Goal: Task Accomplishment & Management: Complete application form

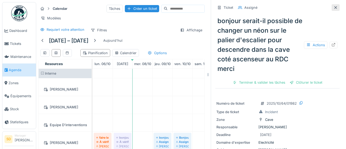
click at [336, 10] on div at bounding box center [335, 7] width 4 height 5
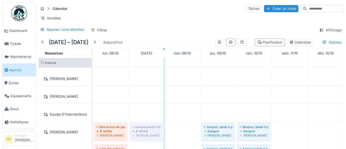
click at [336, 10] on input at bounding box center [325, 8] width 37 height 7
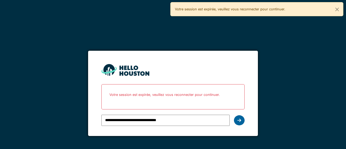
click at [240, 122] on icon at bounding box center [239, 120] width 4 height 4
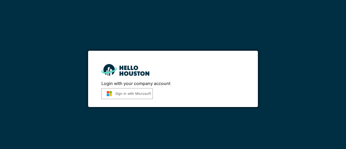
click at [133, 93] on button "Sign in with Microsoft" at bounding box center [126, 93] width 51 height 11
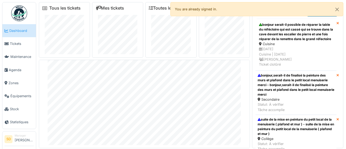
scroll to position [23, 0]
click at [18, 69] on span "Agenda" at bounding box center [21, 70] width 25 height 5
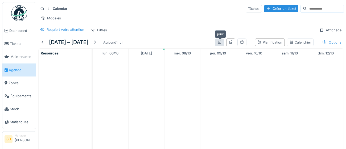
click at [221, 44] on div at bounding box center [219, 42] width 4 height 5
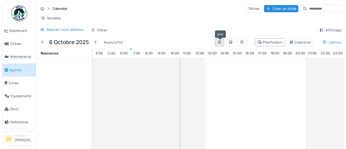
scroll to position [0, 49]
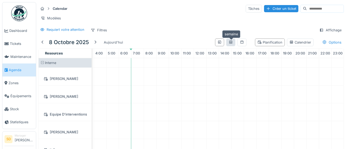
click at [230, 44] on div at bounding box center [231, 42] width 4 height 5
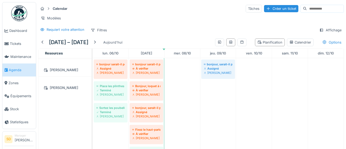
scroll to position [189, 0]
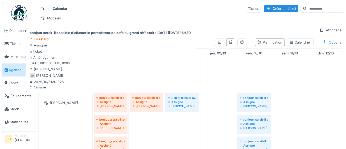
click at [122, 104] on div "[PERSON_NAME]" at bounding box center [110, 106] width 28 height 4
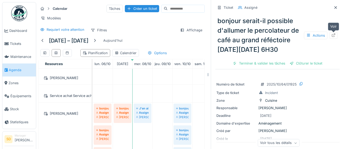
click at [334, 37] on div at bounding box center [333, 35] width 4 height 5
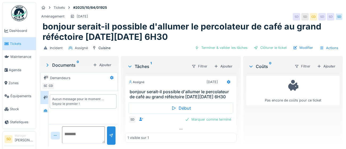
click at [325, 68] on div "Ajouter" at bounding box center [326, 66] width 23 height 7
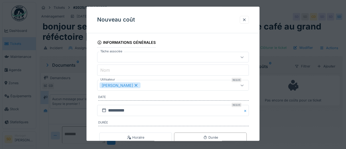
scroll to position [38, 0]
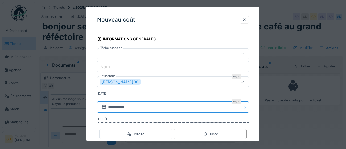
click at [151, 107] on input "**********" at bounding box center [173, 107] width 152 height 11
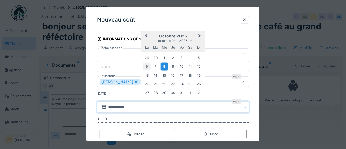
click at [147, 68] on div "6" at bounding box center [146, 66] width 7 height 7
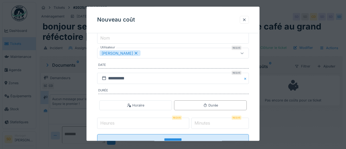
scroll to position [67, 0]
click at [131, 122] on input "Heures" at bounding box center [143, 123] width 92 height 11
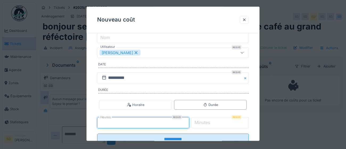
type input "*"
click at [209, 122] on label "Minutes" at bounding box center [202, 123] width 18 height 6
click at [209, 122] on input "*" at bounding box center [220, 123] width 58 height 11
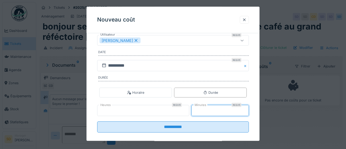
scroll to position [86, 0]
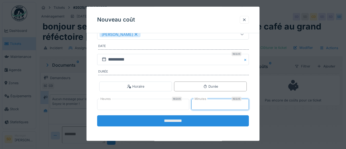
type input "**"
click at [178, 121] on input "**********" at bounding box center [173, 121] width 152 height 11
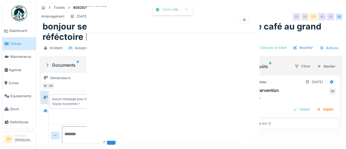
scroll to position [0, 0]
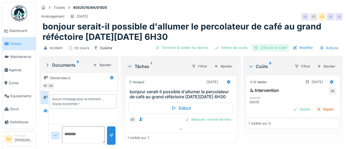
click at [275, 48] on div "Clôturer le ticket" at bounding box center [270, 47] width 37 height 7
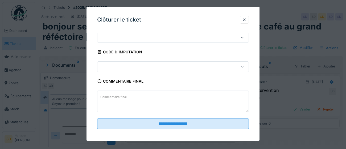
scroll to position [23, 0]
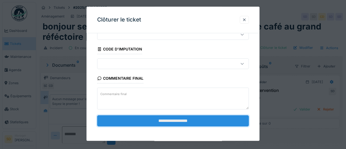
click at [192, 121] on input "**********" at bounding box center [173, 120] width 152 height 11
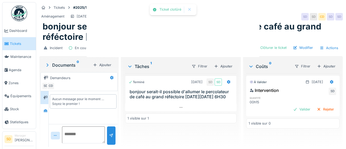
scroll to position [5, 0]
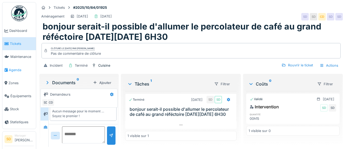
click at [16, 70] on span "Agenda" at bounding box center [21, 70] width 25 height 5
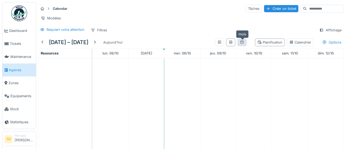
click at [243, 44] on div at bounding box center [242, 42] width 4 height 5
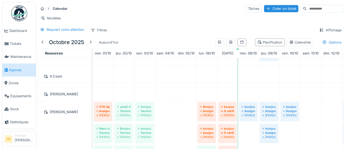
scroll to position [143, 0]
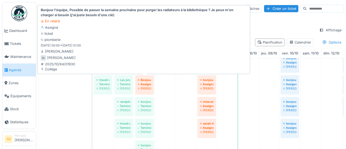
click at [147, 89] on div "[PERSON_NAME]" at bounding box center [144, 88] width 13 height 4
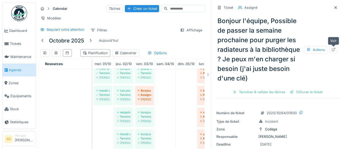
click at [335, 51] on icon at bounding box center [333, 49] width 4 height 3
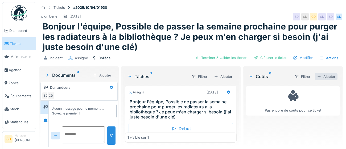
click at [326, 78] on div "Ajouter" at bounding box center [326, 76] width 23 height 7
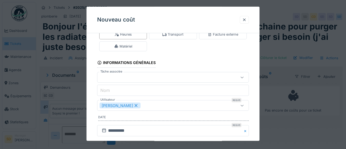
scroll to position [28, 0]
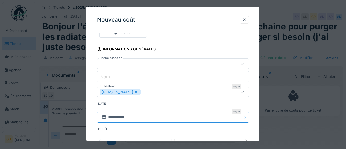
click at [142, 119] on input "**********" at bounding box center [173, 117] width 152 height 11
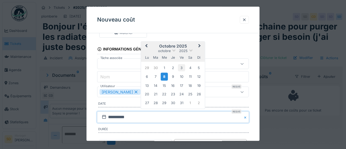
click at [183, 65] on div "3" at bounding box center [181, 67] width 7 height 7
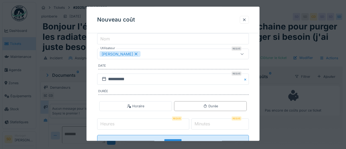
scroll to position [68, 0]
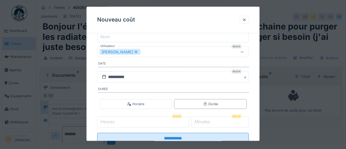
click at [138, 122] on input "Heures" at bounding box center [143, 122] width 92 height 11
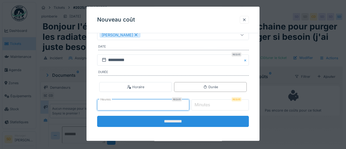
scroll to position [86, 0]
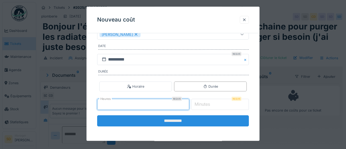
type input "*"
click at [172, 121] on input "**********" at bounding box center [173, 121] width 152 height 11
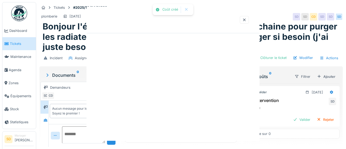
scroll to position [0, 0]
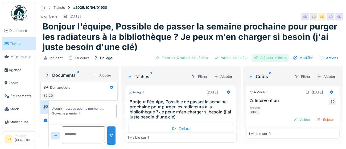
click at [265, 58] on div "Clôturer le ticket" at bounding box center [270, 57] width 37 height 7
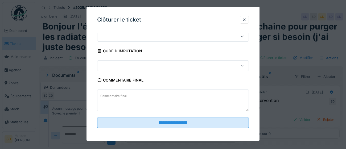
scroll to position [23, 0]
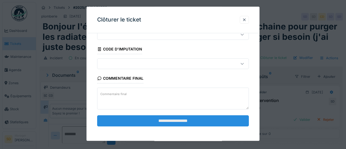
click at [158, 122] on input "**********" at bounding box center [173, 120] width 152 height 11
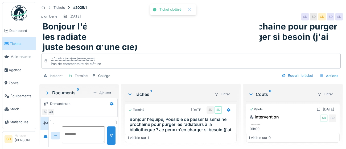
scroll to position [14, 0]
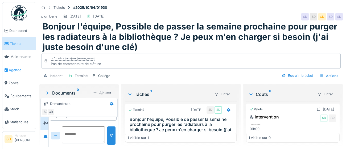
click at [13, 69] on span "Agenda" at bounding box center [21, 70] width 25 height 5
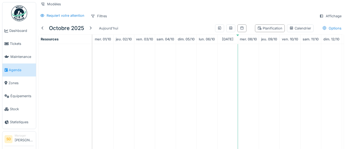
scroll to position [14, 0]
click at [242, 28] on icon at bounding box center [242, 28] width 4 height 3
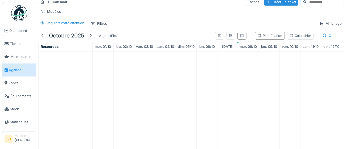
scroll to position [15, 0]
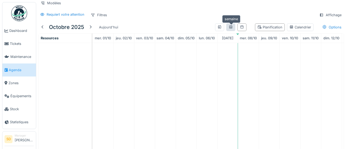
click at [230, 28] on div at bounding box center [231, 27] width 4 height 5
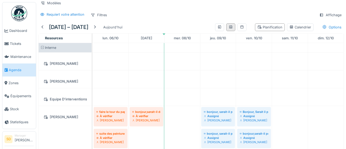
click at [233, 30] on div at bounding box center [230, 27] width 9 height 8
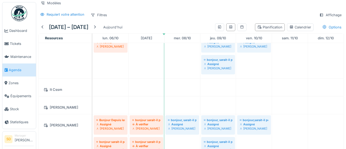
scroll to position [0, 0]
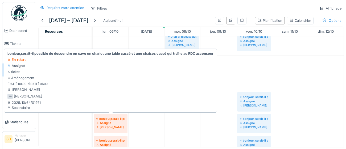
click at [122, 121] on div "Assigné" at bounding box center [110, 123] width 28 height 4
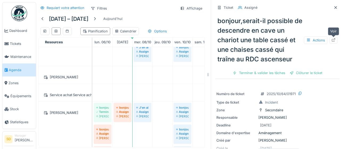
click at [333, 43] on div at bounding box center [333, 40] width 8 height 7
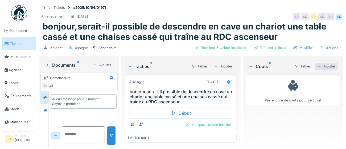
click at [329, 66] on div "Ajouter" at bounding box center [326, 66] width 23 height 7
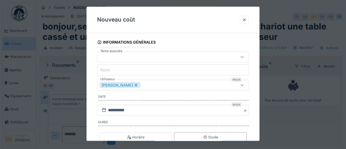
scroll to position [43, 0]
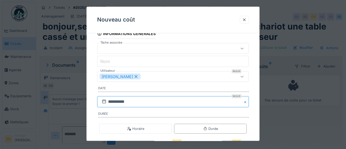
click at [153, 103] on input "**********" at bounding box center [173, 102] width 152 height 11
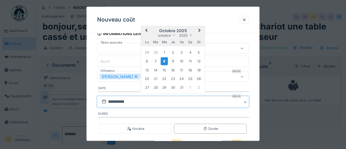
click at [147, 64] on div "6" at bounding box center [146, 61] width 7 height 7
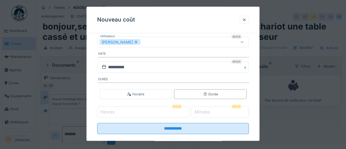
scroll to position [80, 0]
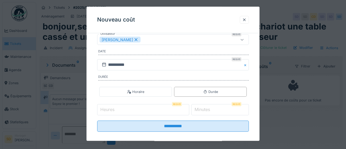
click at [142, 109] on input "Heures" at bounding box center [143, 110] width 92 height 11
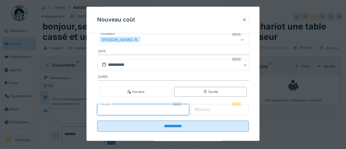
type input "*"
click at [206, 111] on label "Minutes" at bounding box center [202, 110] width 18 height 6
click at [206, 111] on input "*" at bounding box center [220, 110] width 58 height 11
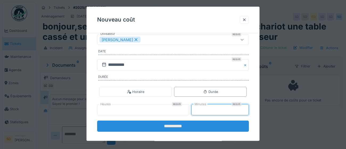
type input "**"
click at [184, 128] on input "**********" at bounding box center [173, 126] width 152 height 11
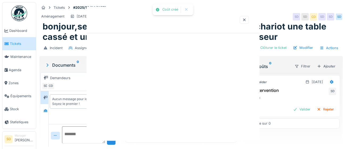
scroll to position [0, 0]
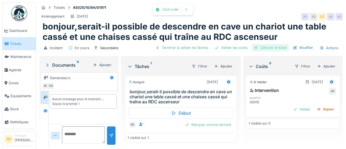
click at [265, 49] on div "Clôturer le ticket" at bounding box center [270, 47] width 37 height 7
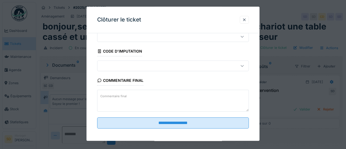
scroll to position [23, 0]
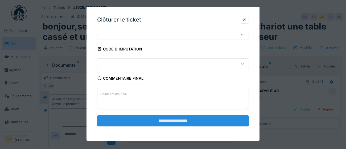
click at [194, 122] on input "**********" at bounding box center [173, 120] width 152 height 11
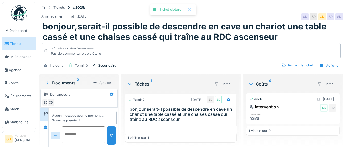
scroll to position [5, 0]
click at [16, 70] on span "Agenda" at bounding box center [21, 70] width 25 height 5
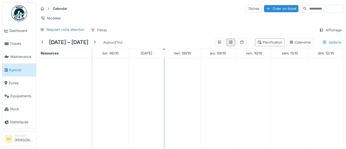
click at [231, 45] on div at bounding box center [230, 43] width 9 height 8
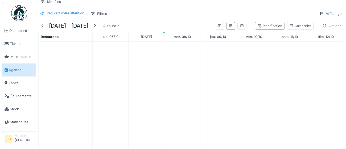
scroll to position [22, 0]
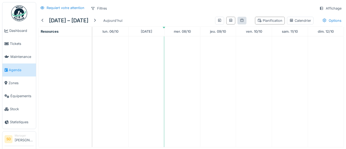
click at [243, 23] on div at bounding box center [241, 21] width 9 height 8
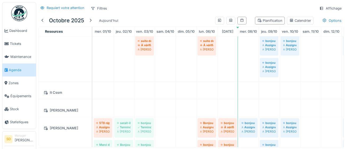
scroll to position [0, 0]
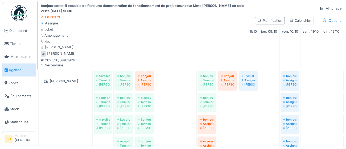
click at [149, 85] on div "[PERSON_NAME]" at bounding box center [144, 84] width 13 height 4
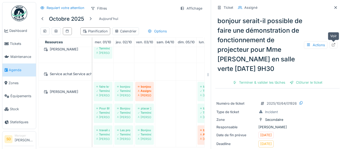
click at [333, 46] on icon at bounding box center [333, 44] width 3 height 3
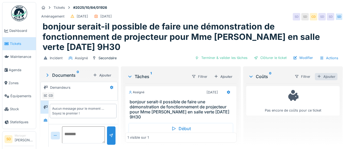
click at [326, 76] on div "Ajouter" at bounding box center [326, 76] width 23 height 7
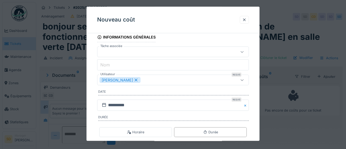
scroll to position [42, 0]
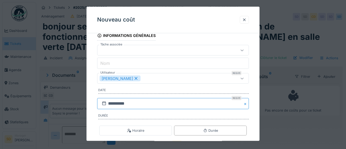
click at [161, 103] on input "**********" at bounding box center [173, 103] width 152 height 11
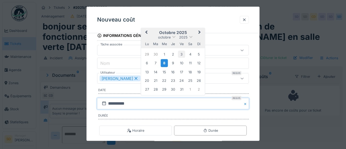
click at [182, 55] on div "3" at bounding box center [181, 54] width 7 height 7
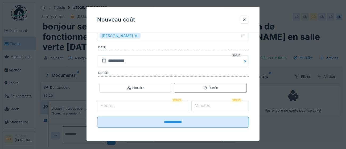
scroll to position [85, 0]
click at [137, 105] on input "Heures" at bounding box center [143, 105] width 92 height 11
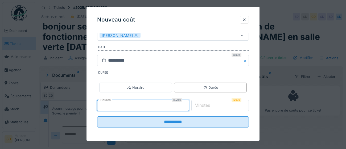
type input "*"
click at [211, 105] on label "Minutes" at bounding box center [202, 105] width 18 height 6
click at [212, 105] on input "*" at bounding box center [220, 105] width 58 height 11
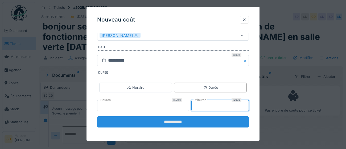
type input "**"
click at [177, 123] on input "**********" at bounding box center [173, 122] width 152 height 11
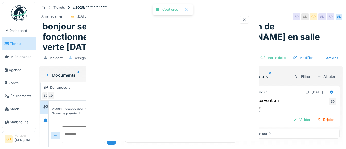
scroll to position [0, 0]
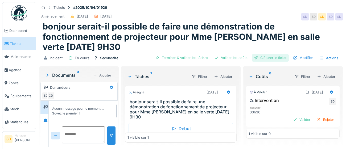
click at [275, 59] on div "Clôturer le ticket" at bounding box center [270, 57] width 37 height 7
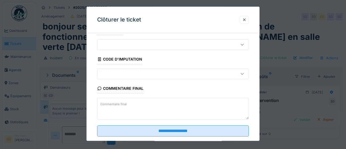
scroll to position [23, 0]
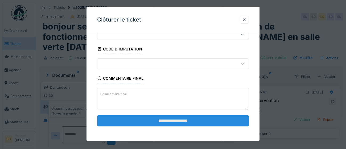
click at [198, 122] on input "**********" at bounding box center [173, 120] width 152 height 11
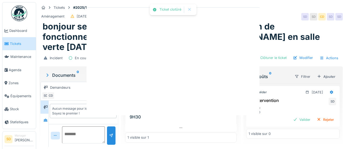
scroll to position [14, 0]
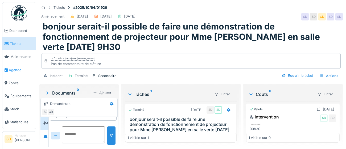
click at [13, 69] on span "Agenda" at bounding box center [21, 70] width 25 height 5
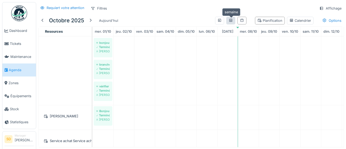
click at [231, 21] on icon at bounding box center [230, 20] width 3 height 3
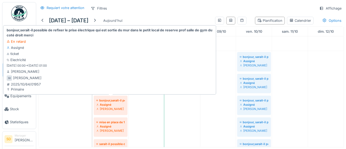
click at [113, 108] on div "[PERSON_NAME]" at bounding box center [110, 109] width 28 height 4
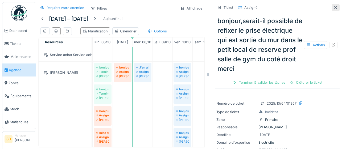
click at [337, 6] on icon at bounding box center [335, 7] width 4 height 3
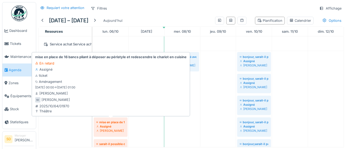
click at [118, 123] on div "mise en place de 16 bancs pliant à déposer au péristyle et redescendre le chari…" at bounding box center [110, 122] width 28 height 4
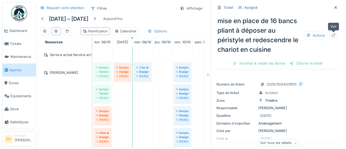
click at [334, 37] on div at bounding box center [333, 35] width 4 height 5
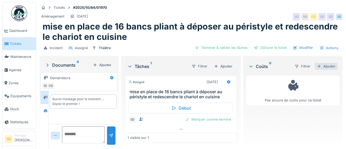
click at [329, 67] on div "Ajouter" at bounding box center [326, 66] width 23 height 7
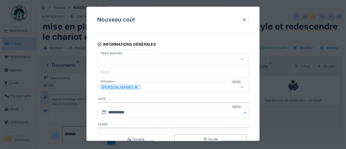
scroll to position [43, 0]
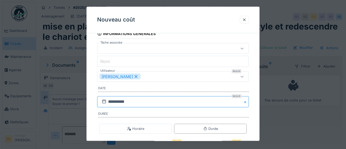
click at [155, 104] on input "**********" at bounding box center [173, 102] width 152 height 11
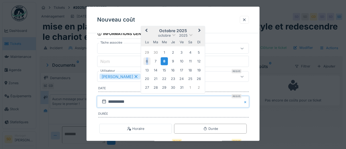
click at [147, 62] on div "6" at bounding box center [146, 61] width 7 height 7
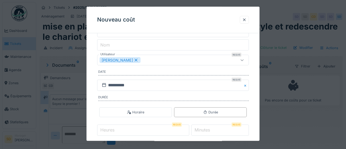
scroll to position [80, 0]
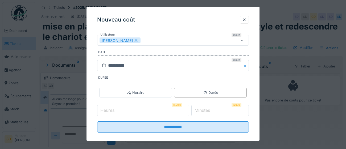
click at [141, 111] on input "Heures" at bounding box center [143, 110] width 92 height 11
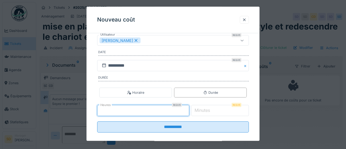
type input "*"
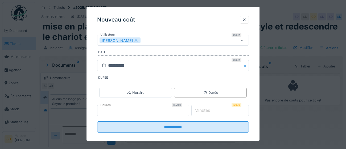
click at [210, 110] on label "Minutes" at bounding box center [202, 110] width 18 height 6
click at [210, 110] on input "*" at bounding box center [220, 110] width 58 height 11
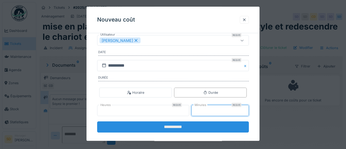
type input "**"
click at [173, 126] on input "**********" at bounding box center [173, 127] width 152 height 11
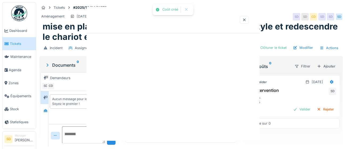
scroll to position [0, 0]
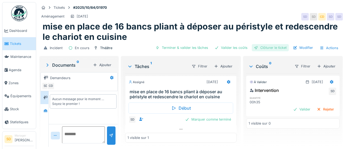
click at [278, 48] on div "Clôturer le ticket" at bounding box center [270, 47] width 37 height 7
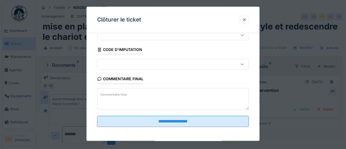
scroll to position [23, 0]
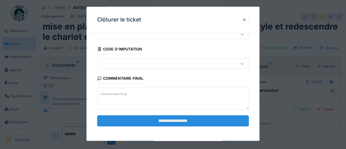
click at [166, 120] on input "**********" at bounding box center [173, 120] width 152 height 11
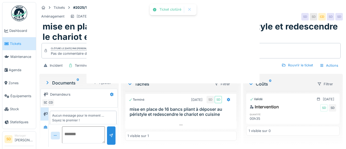
scroll to position [5, 0]
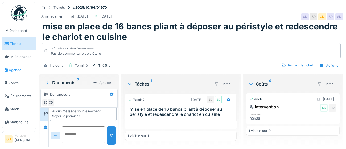
click at [14, 69] on span "Agenda" at bounding box center [21, 70] width 25 height 5
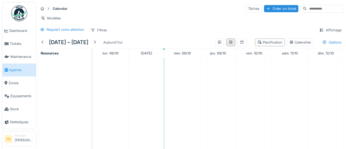
click at [234, 44] on div at bounding box center [230, 43] width 9 height 8
click at [222, 41] on icon at bounding box center [219, 41] width 4 height 3
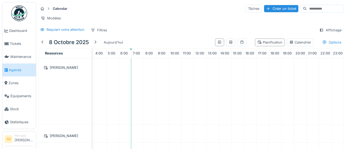
scroll to position [143, 49]
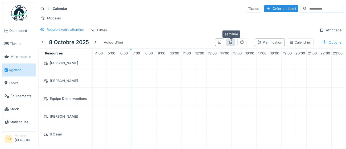
click at [231, 44] on div at bounding box center [231, 42] width 4 height 5
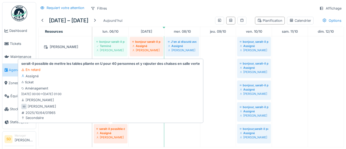
click at [114, 136] on div "[PERSON_NAME]" at bounding box center [110, 137] width 28 height 4
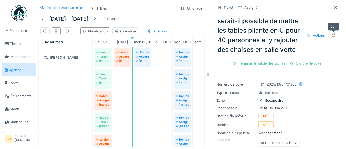
click at [333, 37] on div at bounding box center [333, 35] width 4 height 5
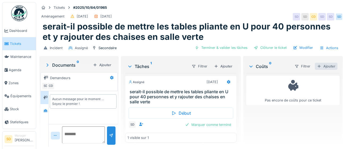
click at [329, 67] on div "Ajouter" at bounding box center [326, 66] width 23 height 7
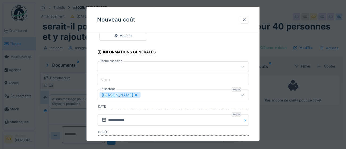
scroll to position [38, 0]
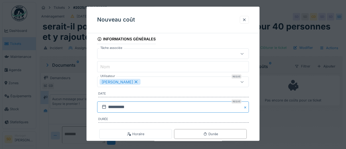
click at [161, 109] on input "**********" at bounding box center [173, 107] width 152 height 11
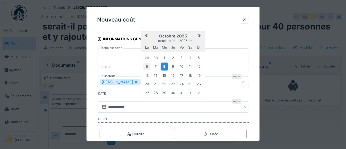
click at [149, 67] on div "6" at bounding box center [146, 66] width 7 height 7
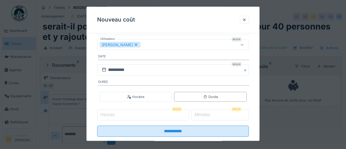
scroll to position [77, 0]
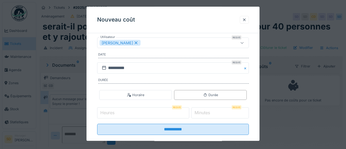
click at [137, 113] on input "Heures" at bounding box center [143, 113] width 92 height 11
type input "*"
click at [218, 114] on input "*" at bounding box center [220, 113] width 58 height 11
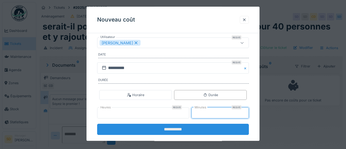
type input "**"
click at [170, 130] on input "**********" at bounding box center [173, 129] width 152 height 11
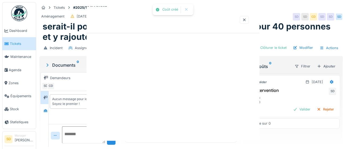
scroll to position [0, 0]
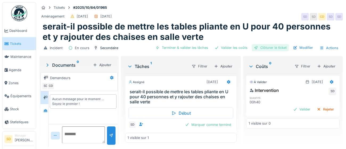
click at [275, 47] on div "Clôturer le ticket" at bounding box center [270, 47] width 37 height 7
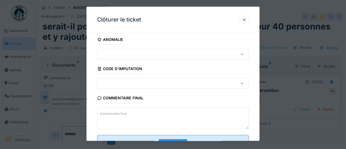
scroll to position [23, 0]
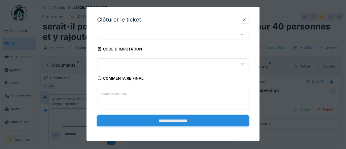
click at [181, 122] on input "**********" at bounding box center [173, 120] width 152 height 11
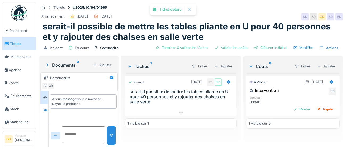
scroll to position [5, 0]
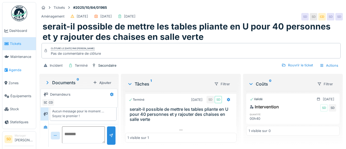
click at [15, 70] on span "Agenda" at bounding box center [21, 70] width 25 height 5
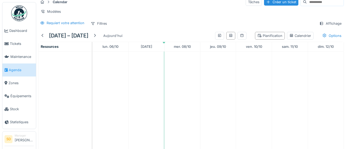
scroll to position [22, 0]
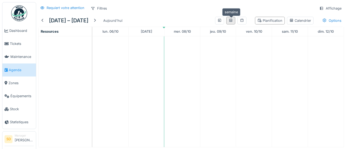
click at [232, 20] on icon at bounding box center [231, 20] width 4 height 3
click at [336, 21] on div "Options" at bounding box center [332, 21] width 24 height 8
click at [239, 22] on div at bounding box center [241, 21] width 9 height 8
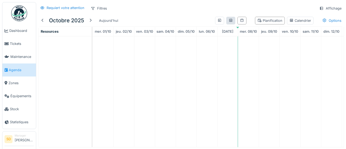
click at [230, 23] on div at bounding box center [230, 21] width 9 height 8
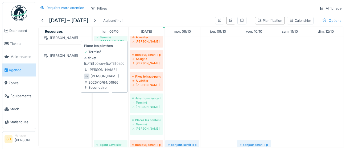
scroll to position [220, 0]
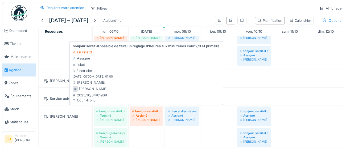
click at [148, 116] on div "Assigné" at bounding box center [146, 116] width 28 height 4
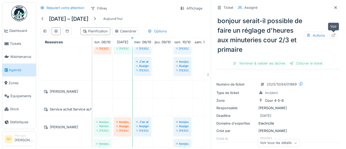
click at [334, 38] on div at bounding box center [333, 35] width 4 height 5
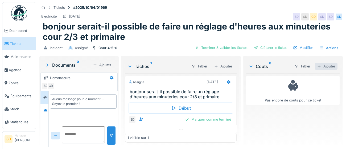
click at [330, 67] on div "Ajouter" at bounding box center [326, 66] width 23 height 7
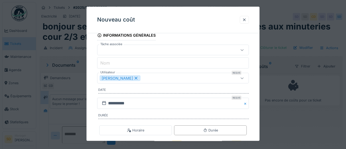
scroll to position [42, 0]
click at [147, 103] on input "**********" at bounding box center [173, 103] width 152 height 11
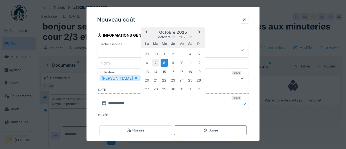
click at [156, 63] on div "7" at bounding box center [155, 62] width 7 height 7
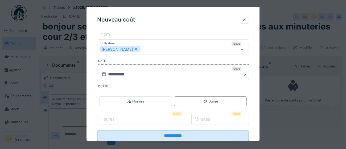
scroll to position [78, 0]
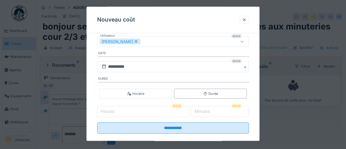
click at [146, 111] on input "Heures" at bounding box center [143, 111] width 92 height 11
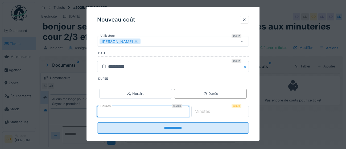
type input "*"
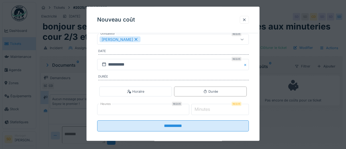
scroll to position [81, 0]
click at [210, 109] on label "Minutes" at bounding box center [202, 109] width 18 height 6
click at [210, 109] on input "*" at bounding box center [220, 109] width 58 height 11
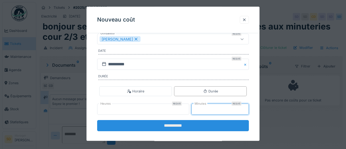
type input "**"
click at [196, 126] on input "**********" at bounding box center [173, 126] width 152 height 11
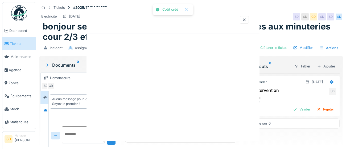
scroll to position [0, 0]
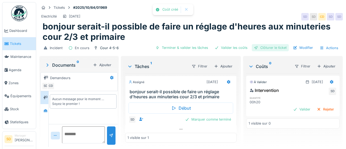
click at [282, 48] on div "Clôturer le ticket" at bounding box center [270, 47] width 37 height 7
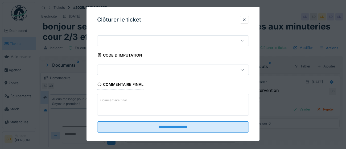
scroll to position [23, 0]
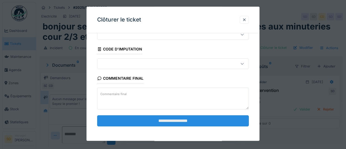
click at [198, 120] on input "**********" at bounding box center [173, 120] width 152 height 11
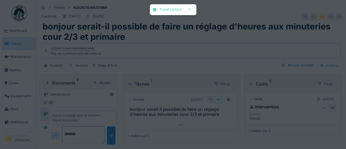
scroll to position [5, 0]
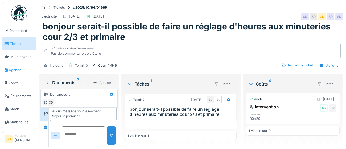
click at [18, 73] on link "Agenda" at bounding box center [19, 70] width 34 height 13
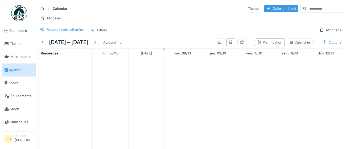
click at [264, 10] on div "Créer un ticket" at bounding box center [281, 8] width 34 height 7
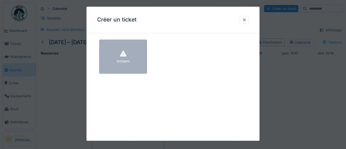
click at [136, 62] on div "Incident" at bounding box center [123, 57] width 48 height 34
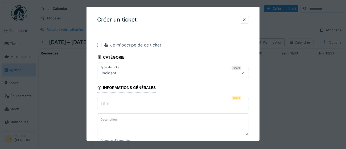
click at [131, 102] on input "Titre" at bounding box center [173, 103] width 152 height 11
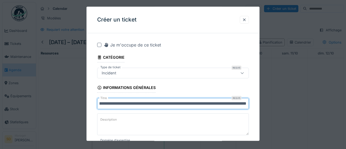
scroll to position [0, 182]
click at [207, 104] on input "**********" at bounding box center [173, 103] width 152 height 11
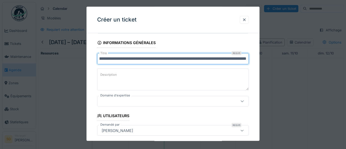
scroll to position [45, 0]
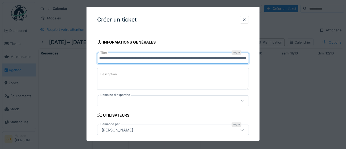
type input "**********"
click at [242, 102] on icon at bounding box center [242, 100] width 4 height 3
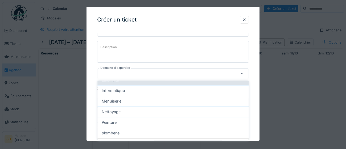
scroll to position [48, 0]
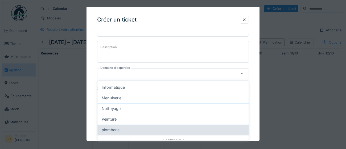
click at [198, 130] on div "plomberie" at bounding box center [173, 130] width 143 height 6
type input "***"
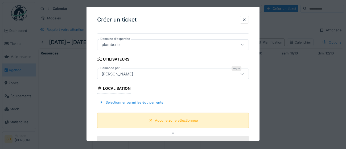
scroll to position [102, 0]
click at [127, 103] on div "Sélectionner parmi les équipements" at bounding box center [131, 102] width 68 height 7
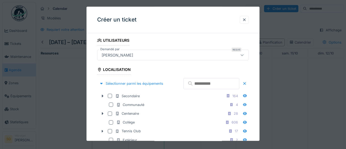
scroll to position [122, 0]
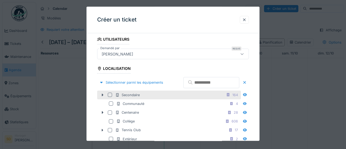
click at [110, 97] on div at bounding box center [110, 95] width 4 height 4
click at [102, 97] on icon at bounding box center [103, 95] width 2 height 3
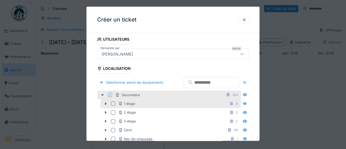
click at [113, 106] on div at bounding box center [113, 104] width 4 height 4
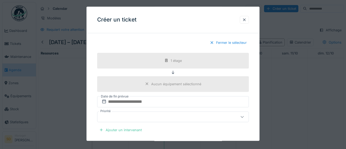
scroll to position [312, 0]
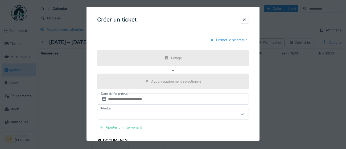
click at [213, 44] on div "Fermer le sélecteur" at bounding box center [228, 40] width 41 height 7
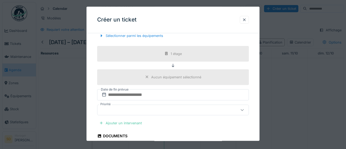
scroll to position [173, 0]
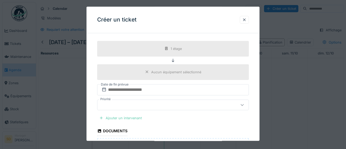
click at [127, 119] on div "Ajouter un intervenant" at bounding box center [120, 118] width 47 height 7
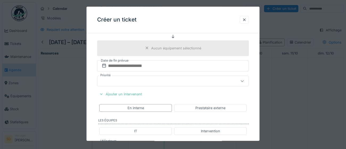
scroll to position [215, 0]
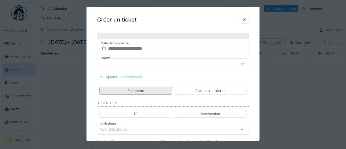
click at [152, 92] on div "En interne" at bounding box center [135, 91] width 73 height 8
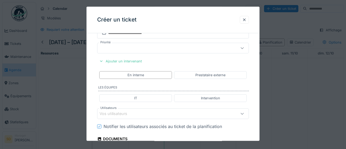
click at [155, 115] on div "Vos utilisateurs" at bounding box center [163, 114] width 128 height 6
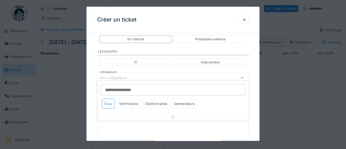
scroll to position [270, 0]
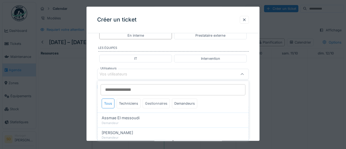
click at [154, 103] on div "Gestionnaires" at bounding box center [156, 104] width 27 height 10
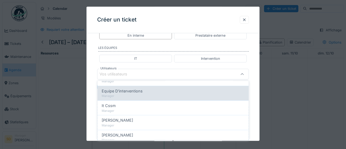
scroll to position [43, 0]
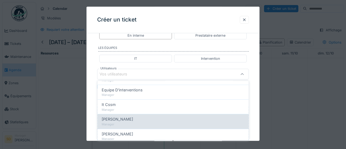
click at [154, 124] on div "Manager" at bounding box center [173, 124] width 143 height 5
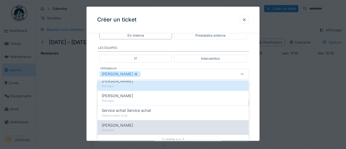
scroll to position [83, 0]
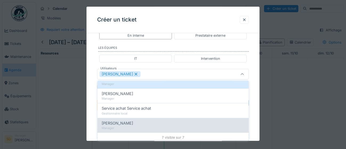
click at [156, 127] on div "Manager" at bounding box center [173, 128] width 143 height 5
type input "*********"
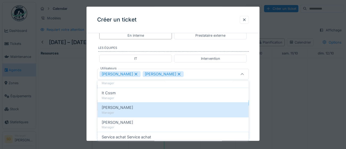
scroll to position [57, 0]
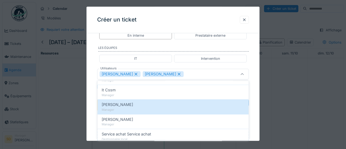
click at [255, 116] on div "**********" at bounding box center [172, 6] width 173 height 479
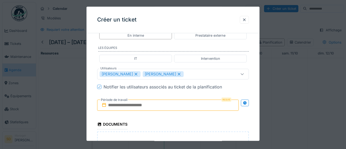
click at [165, 107] on input "text" at bounding box center [168, 105] width 142 height 11
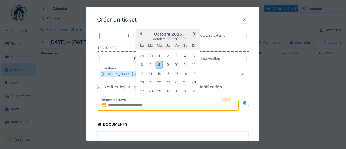
type input "**********"
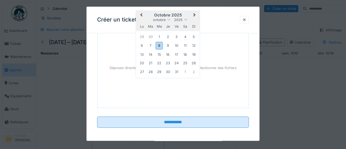
scroll to position [375, 0]
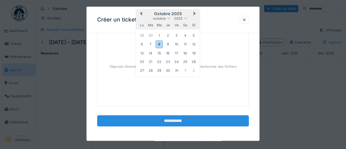
click at [170, 121] on input "**********" at bounding box center [173, 120] width 152 height 11
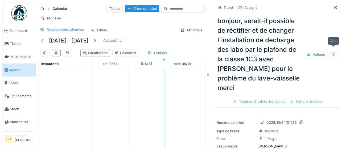
click at [332, 52] on div at bounding box center [333, 54] width 4 height 5
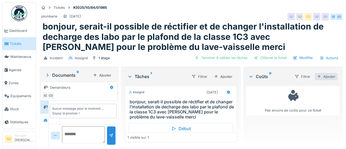
click at [324, 77] on div "Ajouter" at bounding box center [326, 76] width 23 height 7
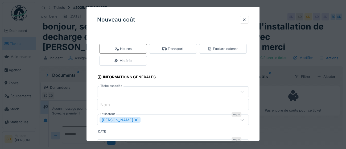
click at [175, 119] on div "[PERSON_NAME]" at bounding box center [163, 120] width 128 height 6
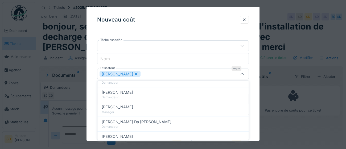
scroll to position [232, 0]
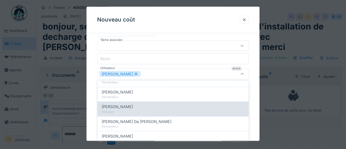
click at [161, 110] on div "Manager" at bounding box center [173, 112] width 143 height 5
type input "*********"
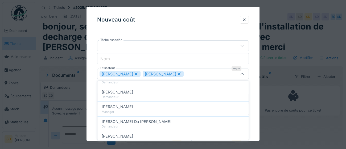
click at [253, 112] on div "**********" at bounding box center [172, 86] width 173 height 190
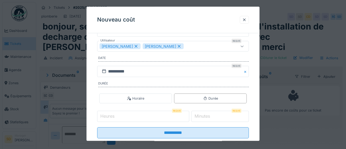
scroll to position [86, 0]
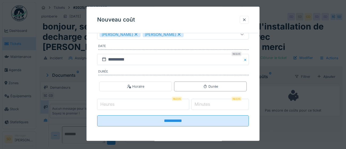
click at [129, 104] on input "Heures" at bounding box center [143, 104] width 92 height 11
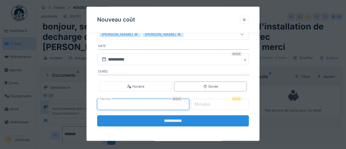
type input "*"
click at [144, 121] on input "**********" at bounding box center [173, 121] width 152 height 11
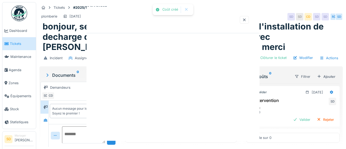
scroll to position [0, 0]
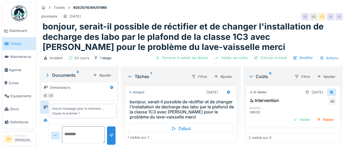
click at [333, 93] on icon at bounding box center [331, 92] width 3 height 4
click at [323, 105] on div "Modifier" at bounding box center [322, 104] width 26 height 8
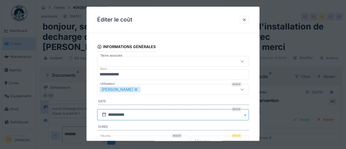
click at [155, 114] on input "**********" at bounding box center [173, 114] width 152 height 11
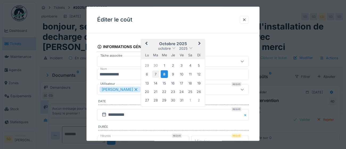
click at [155, 72] on div "7" at bounding box center [155, 74] width 7 height 7
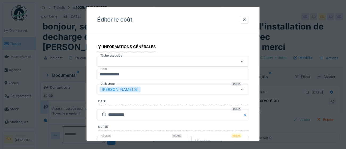
click at [156, 92] on div "[PERSON_NAME]" at bounding box center [163, 90] width 128 height 6
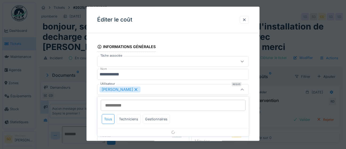
scroll to position [16, 0]
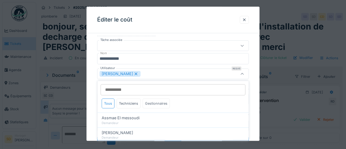
click at [161, 103] on div "Gestionnaires" at bounding box center [156, 104] width 27 height 10
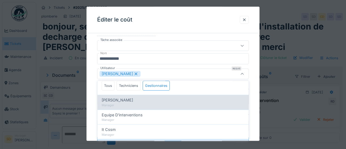
scroll to position [85, 0]
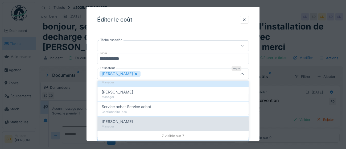
click at [154, 122] on div "[PERSON_NAME]" at bounding box center [173, 122] width 143 height 6
type input "*********"
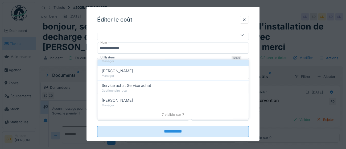
scroll to position [37, 0]
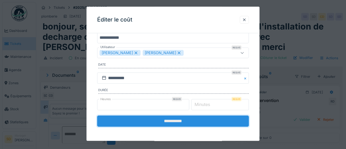
click at [176, 123] on input "**********" at bounding box center [173, 121] width 152 height 11
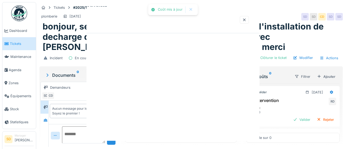
scroll to position [0, 0]
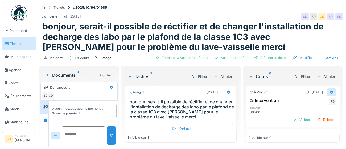
click at [332, 93] on icon at bounding box center [331, 92] width 4 height 3
click at [316, 102] on div "Modifier" at bounding box center [322, 104] width 26 height 8
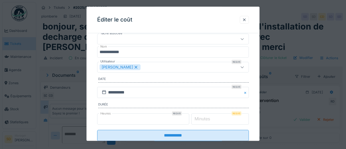
scroll to position [10, 0]
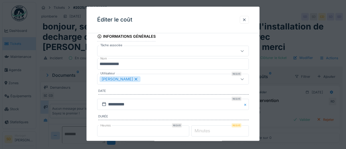
click at [154, 78] on div "[PERSON_NAME]" at bounding box center [163, 79] width 128 height 6
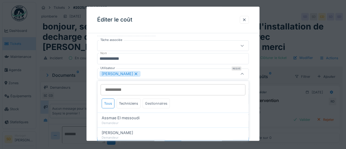
click at [163, 105] on div "Gestionnaires" at bounding box center [156, 104] width 27 height 10
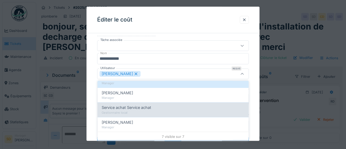
scroll to position [85, 0]
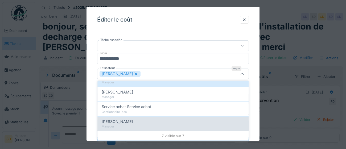
click at [164, 122] on div "[PERSON_NAME]" at bounding box center [173, 122] width 143 height 6
type input "*********"
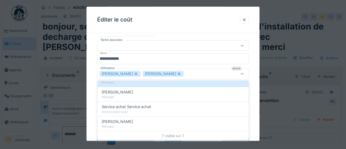
click at [253, 96] on div "**********" at bounding box center [172, 92] width 173 height 141
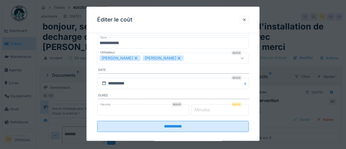
scroll to position [37, 0]
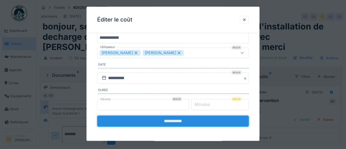
click at [175, 122] on input "**********" at bounding box center [173, 121] width 152 height 11
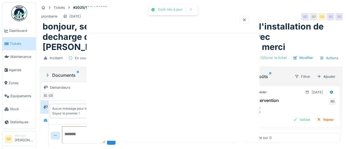
scroll to position [0, 0]
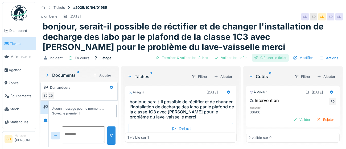
click at [275, 58] on div "Clôturer le ticket" at bounding box center [270, 57] width 37 height 7
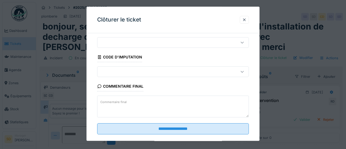
scroll to position [23, 0]
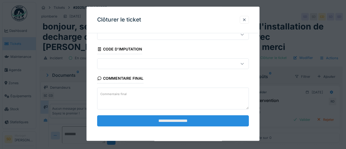
click at [179, 119] on input "**********" at bounding box center [173, 120] width 152 height 11
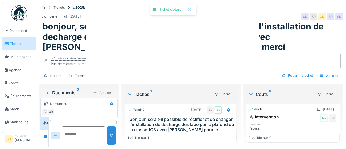
scroll to position [14, 0]
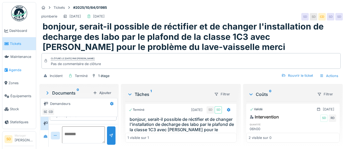
click at [11, 69] on span "Agenda" at bounding box center [21, 70] width 25 height 5
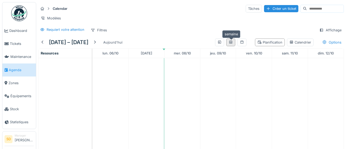
click at [233, 44] on div at bounding box center [231, 42] width 4 height 5
click at [264, 10] on div "Créer un ticket" at bounding box center [281, 8] width 34 height 7
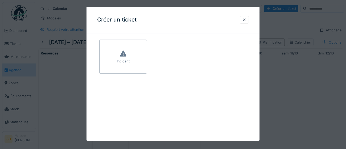
drag, startPoint x: 133, startPoint y: 69, endPoint x: 136, endPoint y: 80, distance: 10.8
click at [133, 68] on div "Incident" at bounding box center [123, 57] width 48 height 34
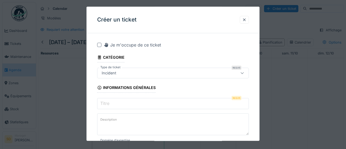
click at [126, 105] on input "Titre" at bounding box center [173, 103] width 152 height 11
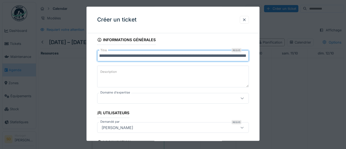
scroll to position [51, 0]
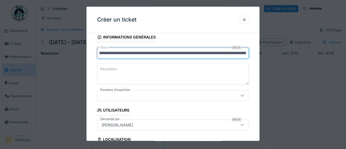
type input "**********"
click at [242, 96] on icon at bounding box center [241, 96] width 3 height 2
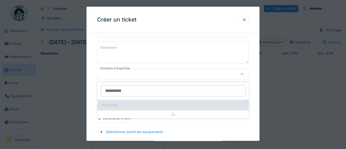
scroll to position [73, 0]
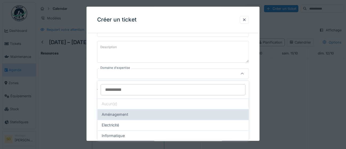
click at [163, 116] on div "Aménagement" at bounding box center [173, 115] width 143 height 6
type input "****"
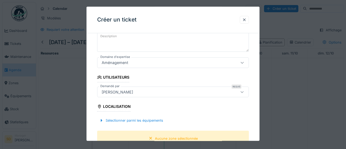
scroll to position [96, 0]
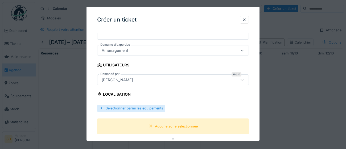
click at [155, 110] on div "Sélectionner parmi les équipements" at bounding box center [131, 108] width 68 height 7
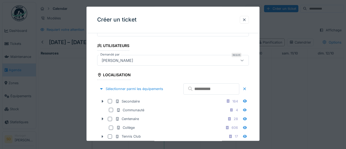
scroll to position [121, 0]
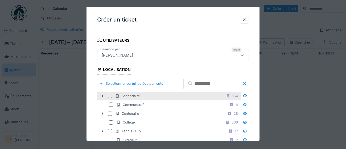
click at [109, 98] on div at bounding box center [110, 96] width 4 height 4
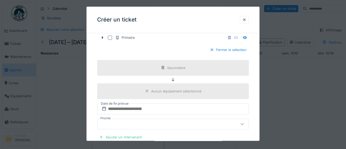
scroll to position [262, 0]
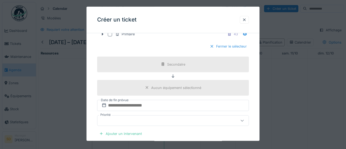
click at [211, 49] on div at bounding box center [212, 46] width 4 height 5
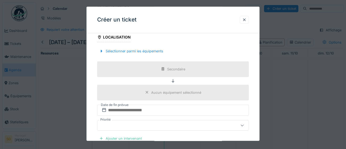
scroll to position [165, 0]
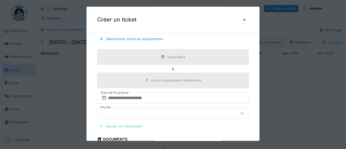
click at [132, 126] on div "Ajouter un intervenant" at bounding box center [120, 126] width 47 height 7
click at [126, 127] on div "Ajouter un intervenant" at bounding box center [120, 126] width 47 height 7
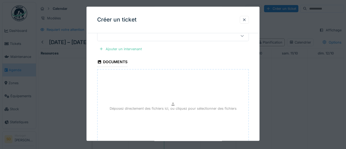
scroll to position [215, 0]
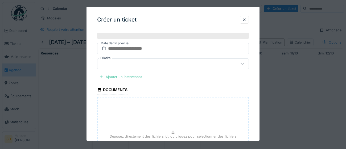
click at [129, 77] on div "Ajouter un intervenant" at bounding box center [120, 76] width 47 height 7
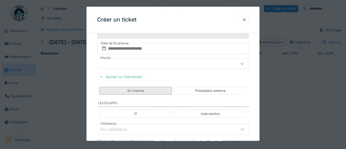
click at [150, 91] on div "En interne" at bounding box center [135, 91] width 73 height 8
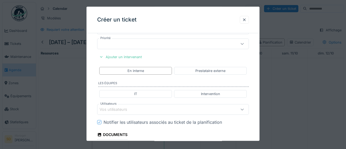
scroll to position [244, 0]
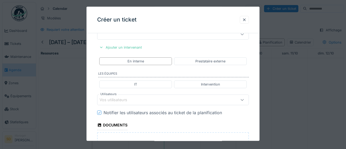
click at [135, 100] on div "Vos utilisateurs" at bounding box center [163, 100] width 128 height 6
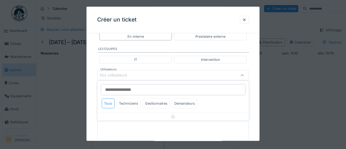
scroll to position [270, 0]
click at [161, 103] on div "Gestionnaires" at bounding box center [156, 104] width 27 height 10
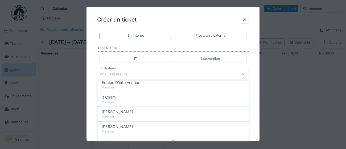
scroll to position [64, 0]
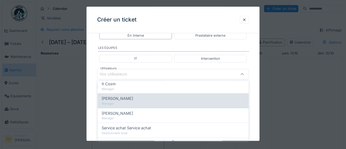
click at [149, 102] on div "Manager" at bounding box center [173, 104] width 143 height 5
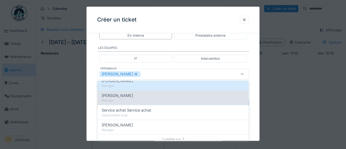
scroll to position [82, 0]
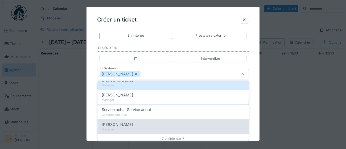
click at [163, 128] on div "Manager" at bounding box center [173, 129] width 143 height 5
type input "*********"
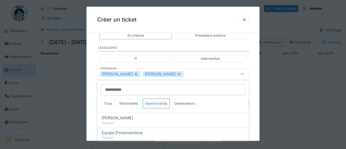
click at [255, 108] on div "**********" at bounding box center [172, 6] width 173 height 479
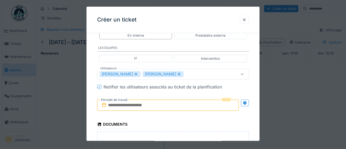
click at [180, 106] on input "text" at bounding box center [168, 105] width 142 height 11
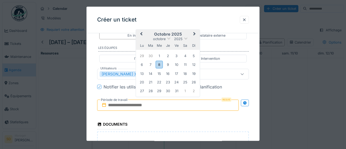
click at [197, 46] on div "di" at bounding box center [193, 45] width 7 height 7
click at [162, 65] on div "8" at bounding box center [159, 65] width 7 height 8
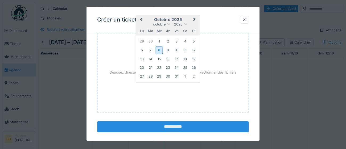
scroll to position [373, 0]
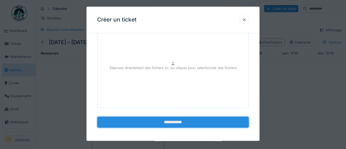
click at [165, 123] on input "**********" at bounding box center [173, 122] width 152 height 11
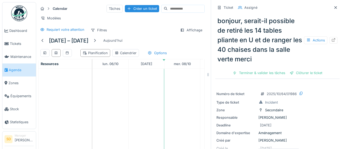
click at [14, 71] on span "Agenda" at bounding box center [21, 70] width 25 height 5
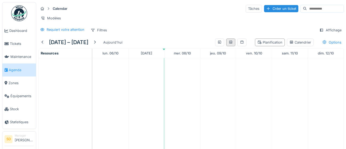
click at [231, 45] on div at bounding box center [230, 43] width 9 height 8
click at [232, 42] on icon at bounding box center [230, 41] width 3 height 3
click at [322, 30] on icon at bounding box center [321, 30] width 3 height 3
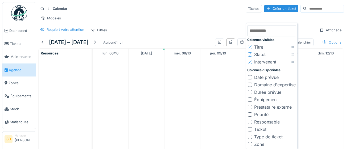
click at [328, 20] on div "Modèles" at bounding box center [190, 18] width 305 height 8
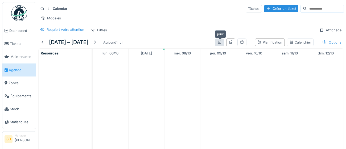
click at [219, 44] on div at bounding box center [219, 42] width 4 height 5
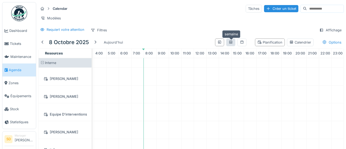
click at [233, 41] on icon at bounding box center [231, 41] width 4 height 3
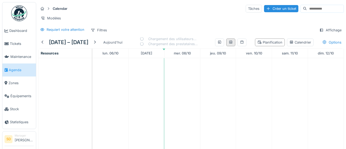
scroll to position [0, 0]
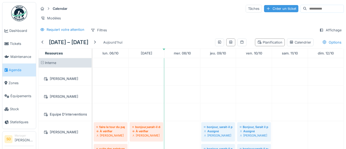
click at [267, 8] on div "Créer un ticket" at bounding box center [281, 8] width 34 height 7
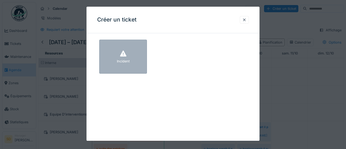
click at [135, 59] on div "Incident" at bounding box center [123, 57] width 48 height 34
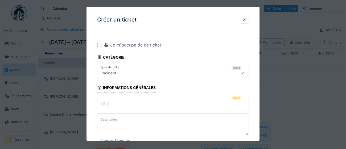
click at [126, 105] on input "Titre" at bounding box center [173, 103] width 152 height 11
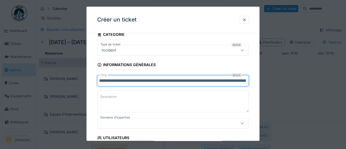
scroll to position [32, 0]
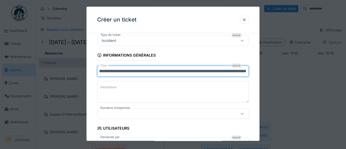
type input "**********"
click at [241, 114] on icon at bounding box center [242, 113] width 4 height 3
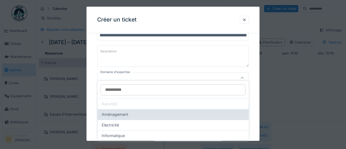
scroll to position [73, 0]
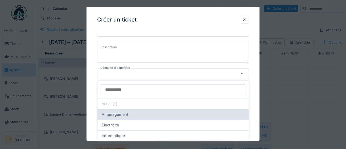
click at [139, 116] on div "Aménagement" at bounding box center [173, 115] width 143 height 6
type input "****"
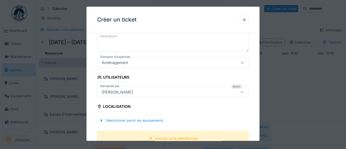
scroll to position [89, 0]
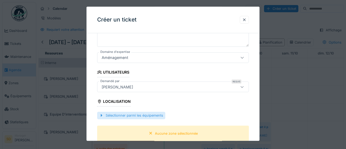
click at [134, 117] on div "Sélectionner parmi les équipements" at bounding box center [131, 115] width 68 height 7
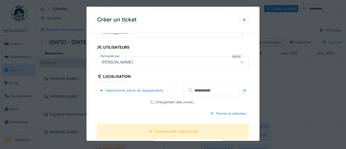
scroll to position [125, 0]
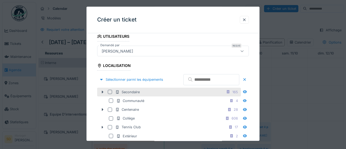
click at [111, 94] on div at bounding box center [110, 92] width 4 height 4
click at [101, 94] on icon at bounding box center [102, 91] width 4 height 3
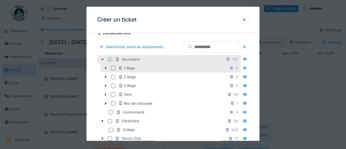
scroll to position [160, 0]
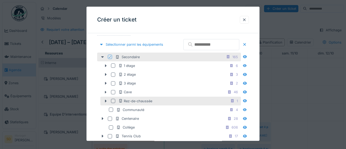
click at [113, 103] on div at bounding box center [113, 101] width 4 height 4
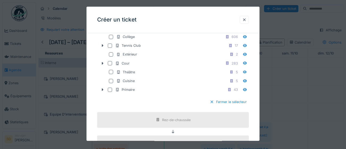
scroll to position [257, 0]
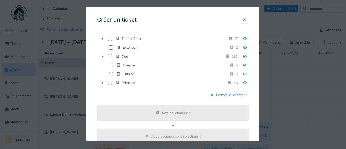
click at [228, 99] on div "Fermer le sélecteur" at bounding box center [228, 95] width 41 height 7
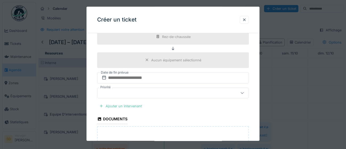
scroll to position [206, 0]
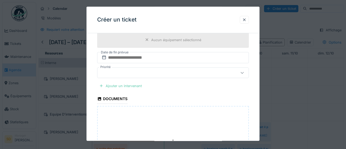
click at [132, 85] on div "Ajouter un intervenant" at bounding box center [120, 85] width 47 height 7
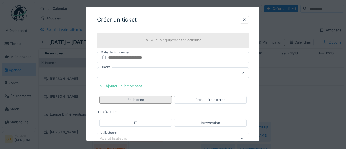
click at [139, 100] on div "En interne" at bounding box center [135, 99] width 16 height 5
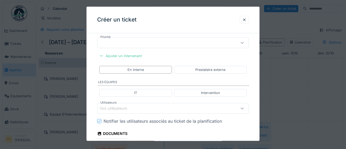
scroll to position [237, 0]
click at [121, 106] on div "Vos utilisateurs" at bounding box center [116, 108] width 35 height 6
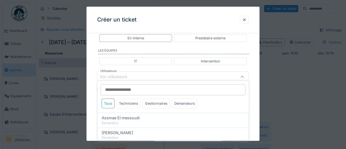
scroll to position [270, 0]
click at [160, 104] on div "Gestionnaires" at bounding box center [156, 104] width 27 height 10
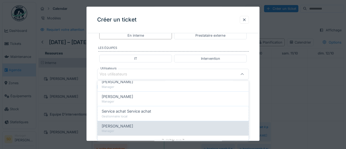
scroll to position [85, 0]
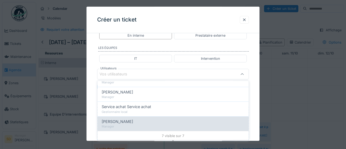
click at [130, 122] on span "[PERSON_NAME]" at bounding box center [117, 122] width 31 height 6
type input "****"
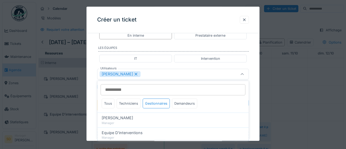
click at [252, 113] on div "**********" at bounding box center [172, 6] width 173 height 479
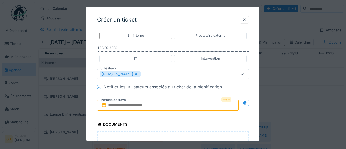
click at [152, 105] on input "text" at bounding box center [168, 105] width 142 height 11
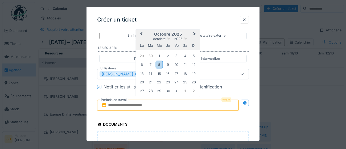
type input "**********"
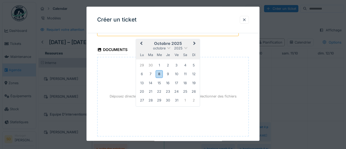
scroll to position [361, 0]
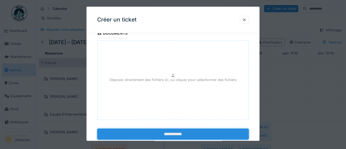
click at [135, 134] on input "**********" at bounding box center [173, 134] width 152 height 11
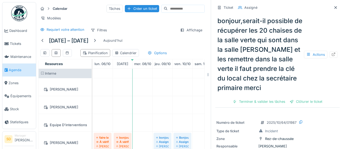
click at [14, 71] on span "Agenda" at bounding box center [21, 70] width 25 height 5
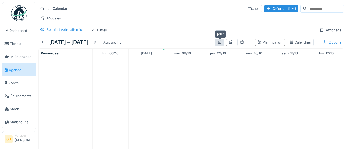
click at [219, 43] on icon at bounding box center [219, 41] width 3 height 3
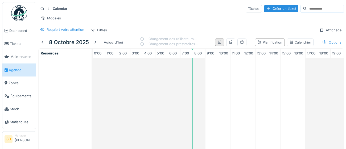
scroll to position [0, 49]
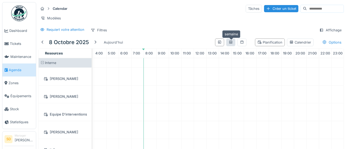
click at [232, 43] on icon at bounding box center [231, 41] width 4 height 3
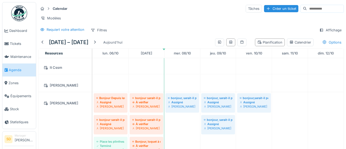
scroll to position [160, 0]
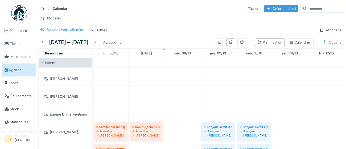
click at [276, 8] on div "Créer un ticket" at bounding box center [281, 8] width 34 height 7
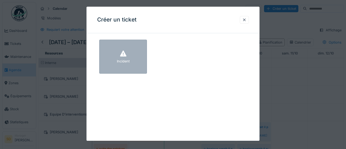
click at [134, 67] on div "Incident" at bounding box center [123, 57] width 48 height 34
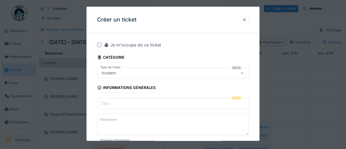
click at [128, 102] on input "Titre" at bounding box center [173, 103] width 152 height 11
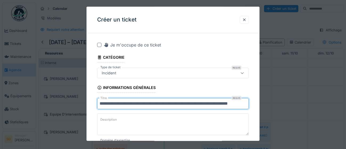
click at [135, 103] on input "**********" at bounding box center [173, 103] width 152 height 11
type input "**********"
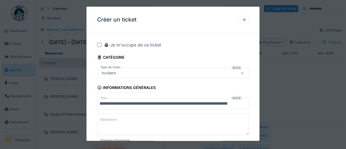
click at [167, 115] on textarea "Description" at bounding box center [173, 125] width 152 height 22
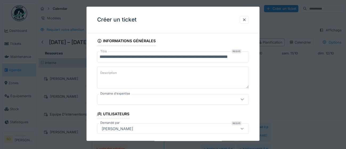
scroll to position [47, 0]
click at [243, 99] on icon at bounding box center [241, 100] width 3 height 2
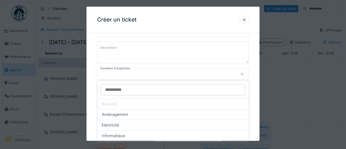
scroll to position [73, 0]
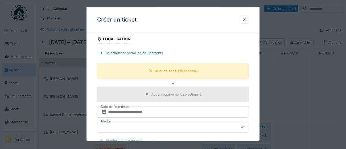
scroll to position [154, 0]
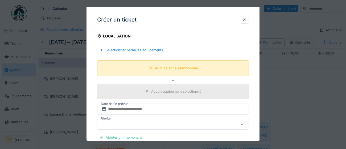
click at [170, 70] on div "Aucune zone sélectionnée" at bounding box center [176, 68] width 43 height 5
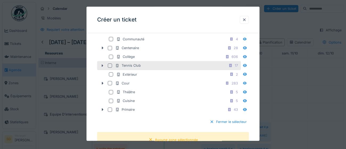
scroll to position [188, 0]
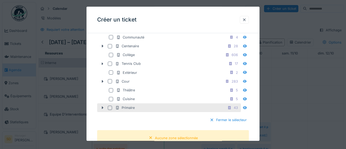
click at [110, 110] on div at bounding box center [110, 108] width 4 height 4
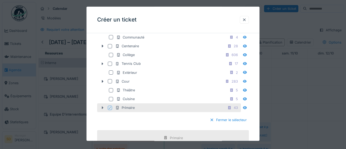
click at [103, 110] on icon at bounding box center [102, 107] width 4 height 3
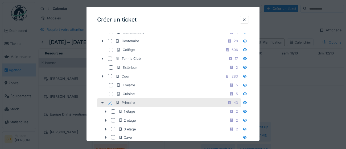
scroll to position [190, 0]
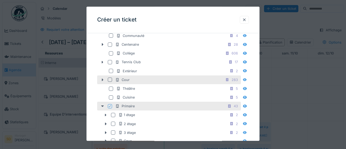
click at [101, 82] on icon at bounding box center [102, 79] width 4 height 3
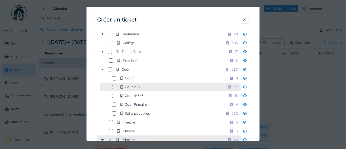
scroll to position [214, 0]
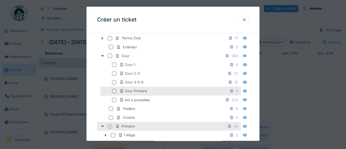
click at [114, 93] on div at bounding box center [114, 91] width 4 height 4
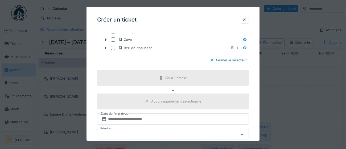
scroll to position [341, 0]
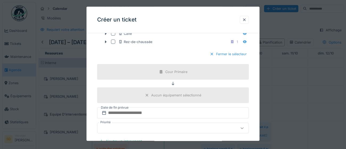
click at [236, 58] on div "Fermer le sélecteur" at bounding box center [228, 54] width 41 height 7
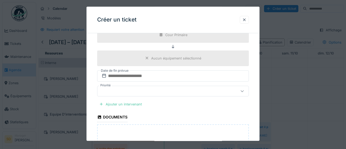
scroll to position [193, 0]
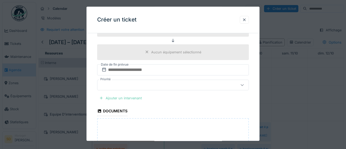
click at [132, 98] on div "Ajouter un intervenant" at bounding box center [120, 98] width 47 height 7
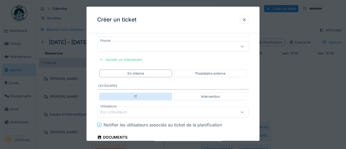
scroll to position [233, 0]
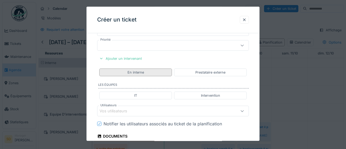
click at [151, 73] on div "En interne" at bounding box center [135, 73] width 73 height 8
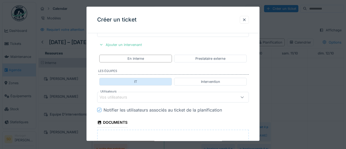
scroll to position [250, 0]
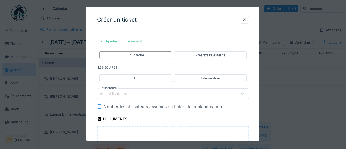
click at [154, 94] on div "Vos utilisateurs" at bounding box center [163, 94] width 128 height 6
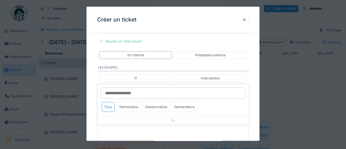
scroll to position [270, 0]
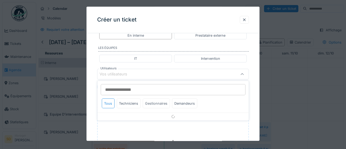
click at [155, 103] on div "Gestionnaires" at bounding box center [156, 104] width 27 height 10
click at [155, 105] on div "Gestionnaires" at bounding box center [156, 104] width 27 height 10
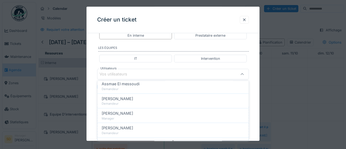
scroll to position [0, 0]
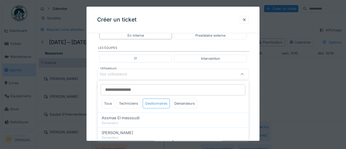
click at [154, 104] on div "Gestionnaires" at bounding box center [156, 104] width 27 height 10
click at [127, 102] on div "Techniciens" at bounding box center [129, 104] width 24 height 10
click at [155, 104] on div "Gestionnaires" at bounding box center [156, 104] width 27 height 10
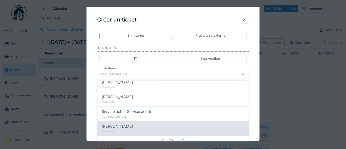
scroll to position [85, 0]
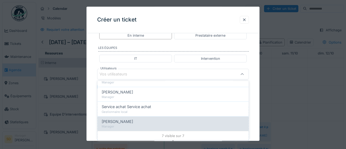
click at [154, 127] on div "Manager" at bounding box center [173, 127] width 143 height 5
type input "****"
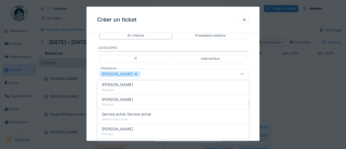
scroll to position [83, 0]
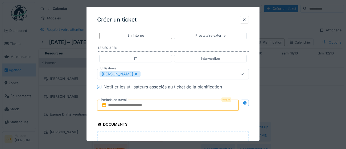
click at [255, 129] on div "**********" at bounding box center [172, 6] width 173 height 479
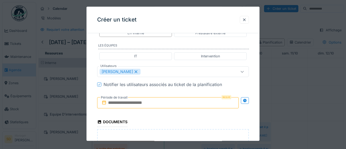
scroll to position [273, 0]
click at [154, 104] on input "text" at bounding box center [168, 102] width 142 height 11
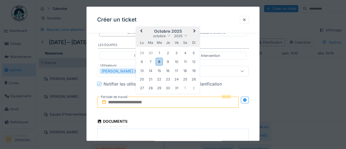
click at [194, 36] on div "octobre 2025" at bounding box center [168, 36] width 64 height 5
click at [167, 62] on div "9" at bounding box center [167, 61] width 7 height 7
click at [167, 63] on div "9" at bounding box center [167, 61] width 7 height 7
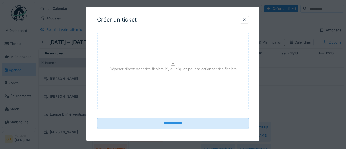
scroll to position [375, 0]
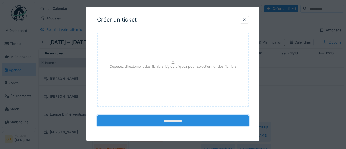
click at [163, 121] on input "**********" at bounding box center [173, 120] width 152 height 11
